Goal: Ask a question

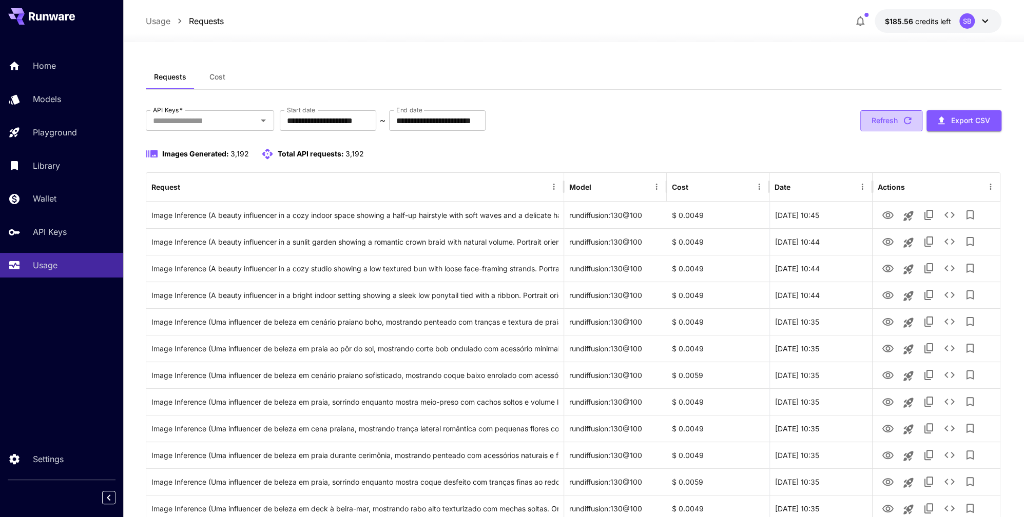
click at [888, 121] on button "Refresh" at bounding box center [891, 120] width 62 height 21
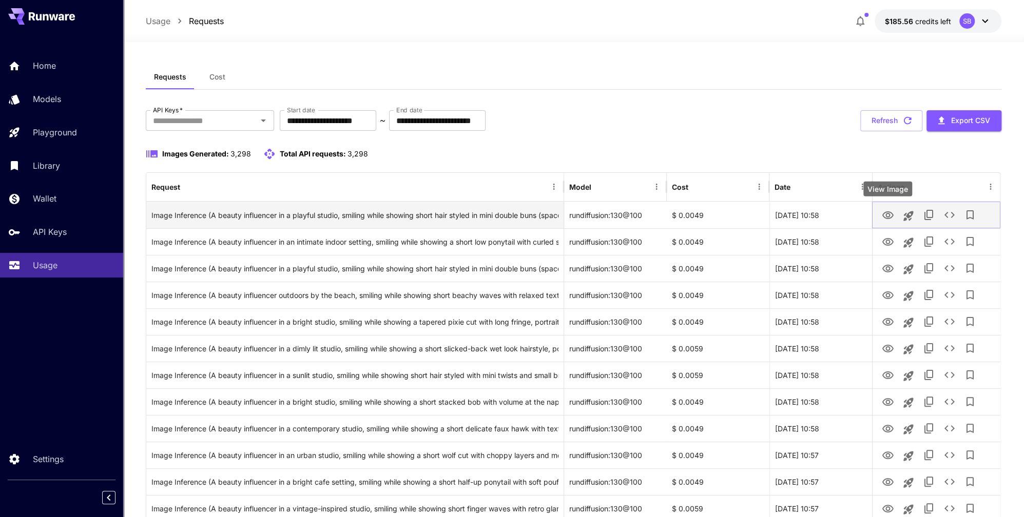
click at [894, 215] on button "View Image" at bounding box center [887, 214] width 21 height 21
click at [884, 215] on icon "View Image" at bounding box center [887, 215] width 12 height 12
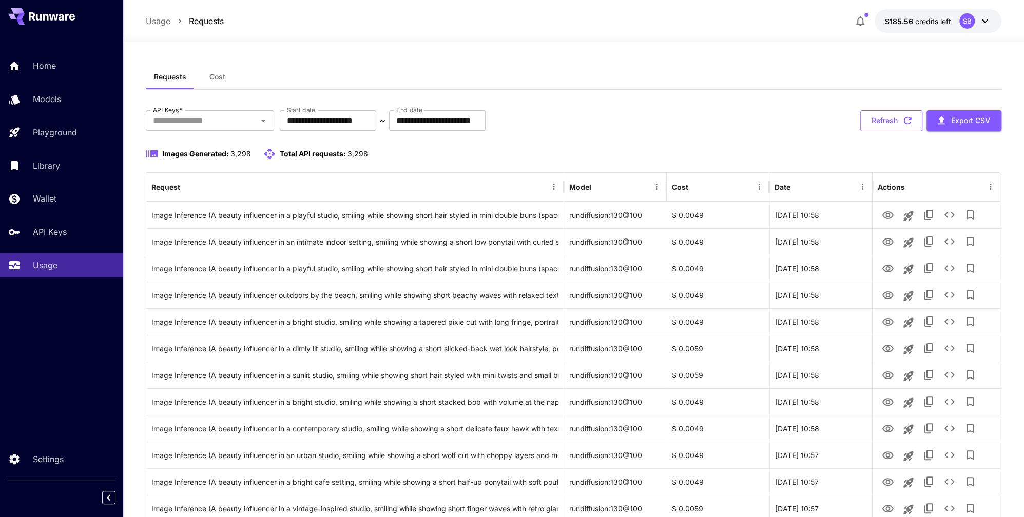
click at [900, 120] on button "Refresh" at bounding box center [891, 120] width 62 height 21
click at [886, 124] on button "Refresh" at bounding box center [891, 120] width 62 height 21
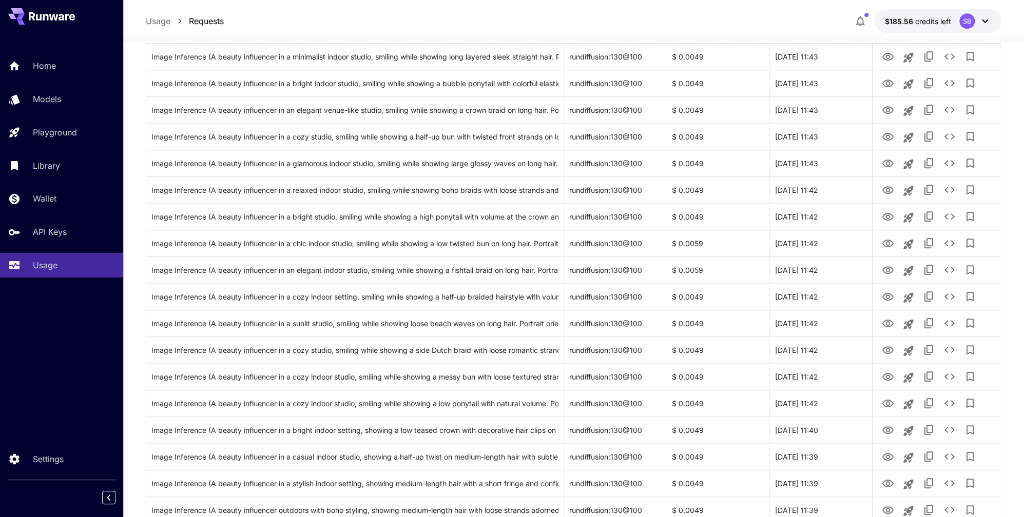
scroll to position [540, 0]
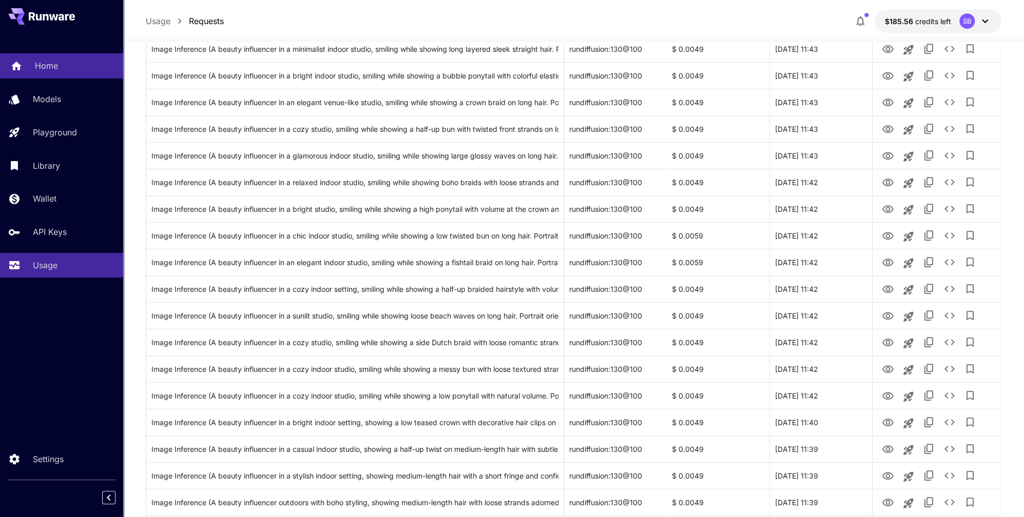
click at [50, 61] on p "Home" at bounding box center [46, 66] width 23 height 12
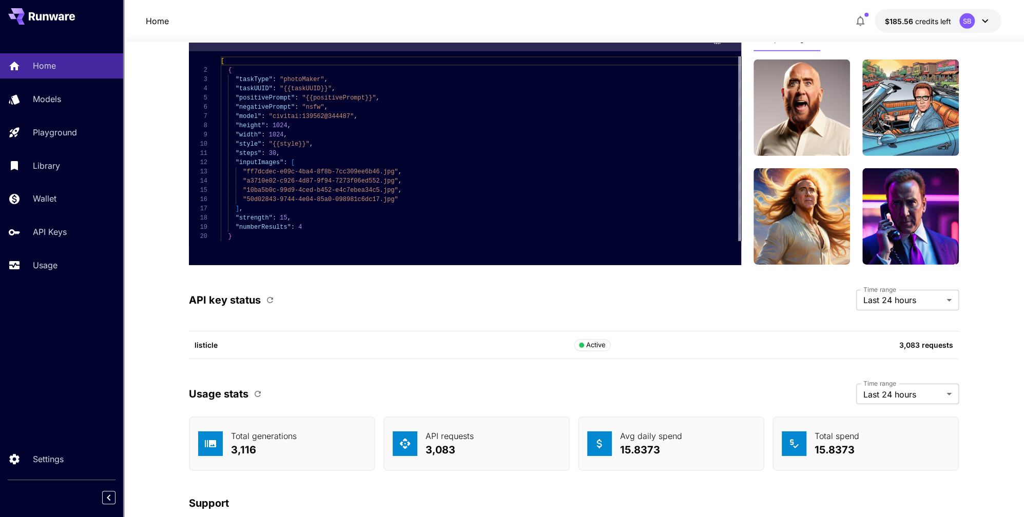
scroll to position [2564, 0]
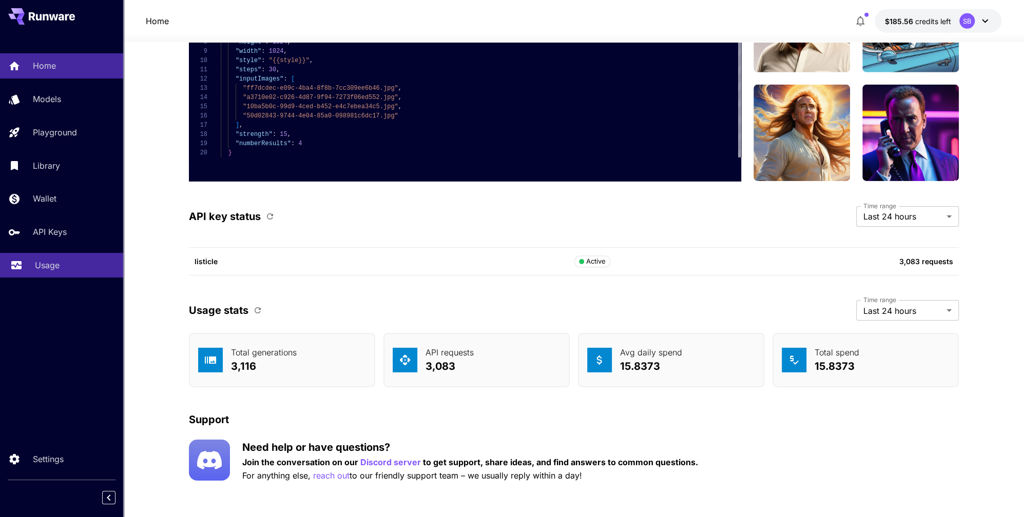
click at [53, 265] on p "Usage" at bounding box center [47, 265] width 25 height 12
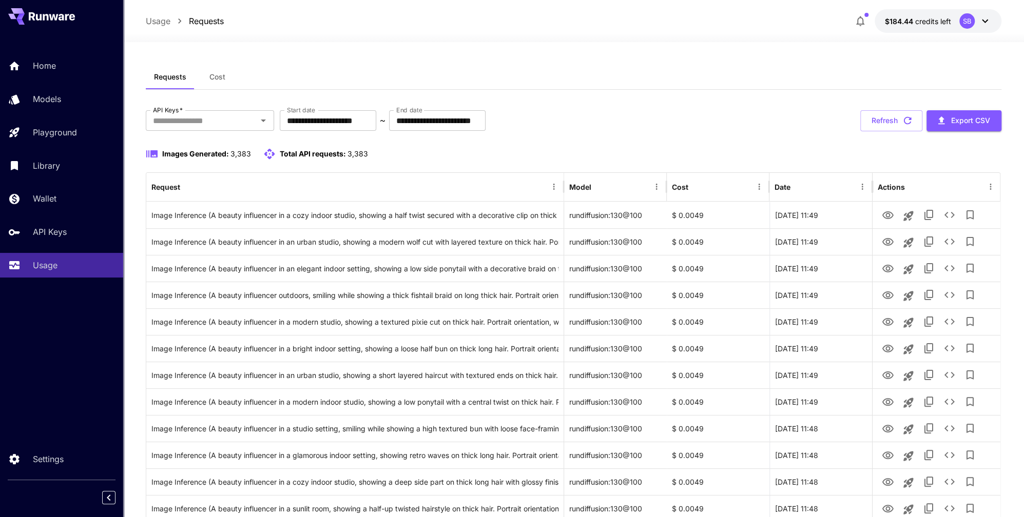
click at [988, 19] on icon at bounding box center [985, 21] width 12 height 12
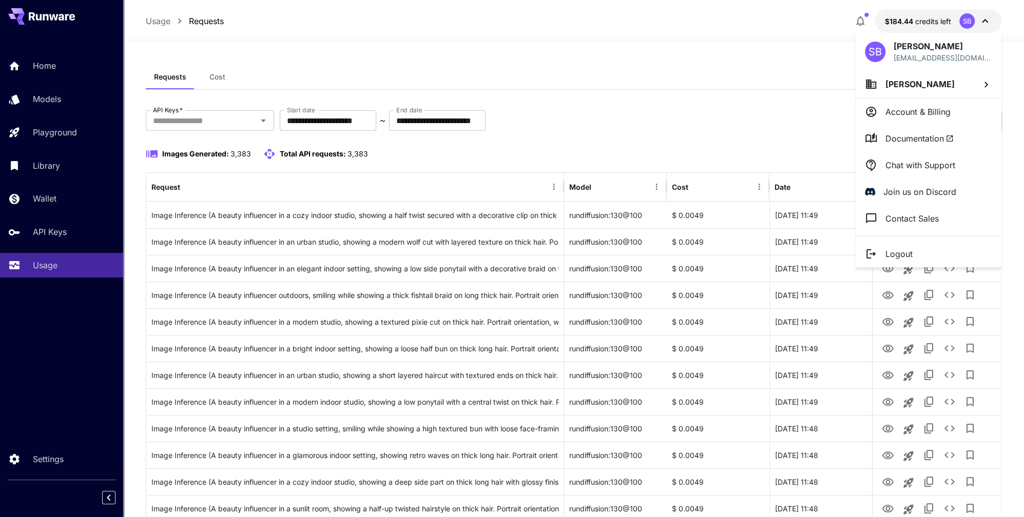
click at [928, 161] on p "Chat with Support" at bounding box center [921, 165] width 70 height 12
